Goal: Information Seeking & Learning: Learn about a topic

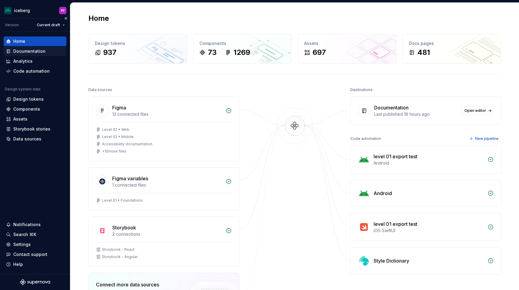
click at [24, 49] on div "Documentation" at bounding box center [29, 51] width 32 height 6
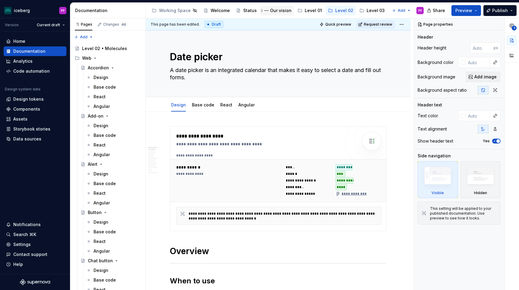
click at [275, 11] on div "Our vision" at bounding box center [280, 11] width 21 height 6
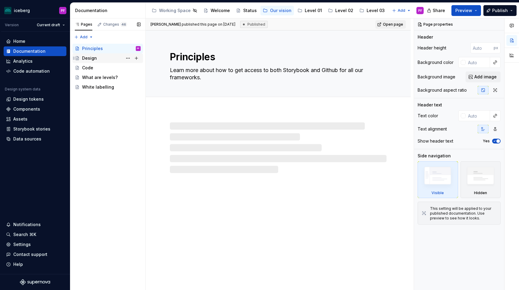
click at [94, 59] on div "Design" at bounding box center [89, 58] width 15 height 6
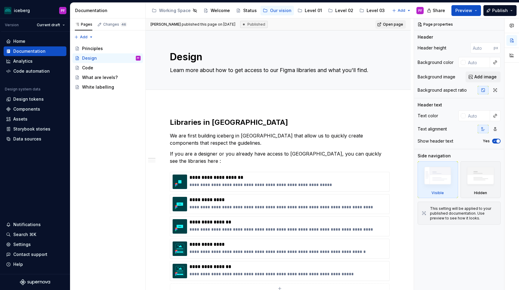
type textarea "*"
